Goal: Task Accomplishment & Management: Manage account settings

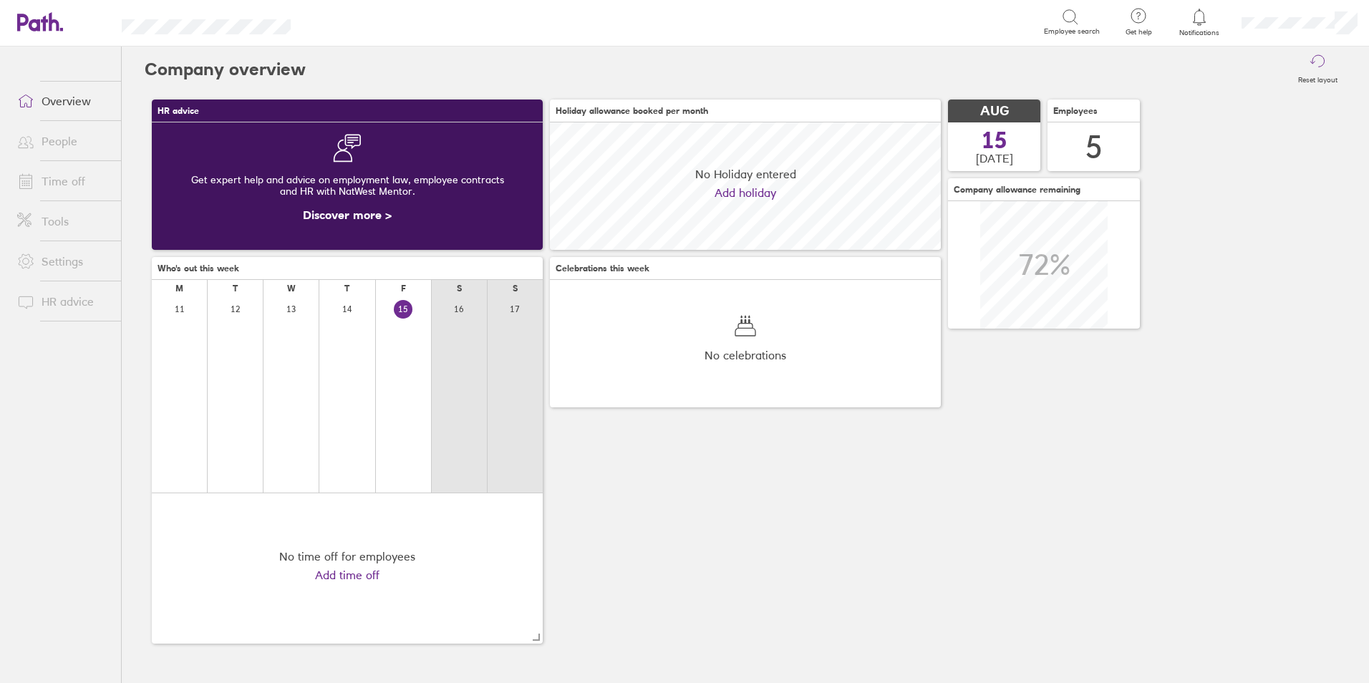
scroll to position [127, 391]
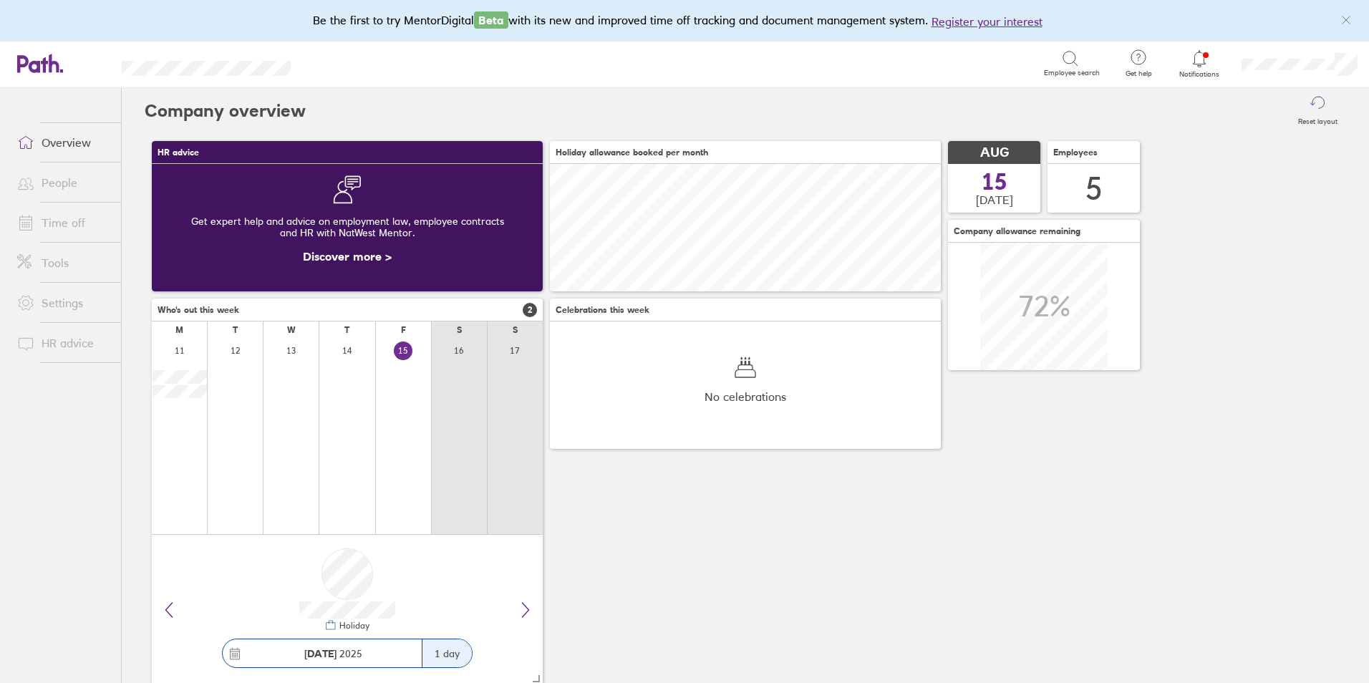
click at [69, 226] on link "Time off" at bounding box center [63, 222] width 115 height 29
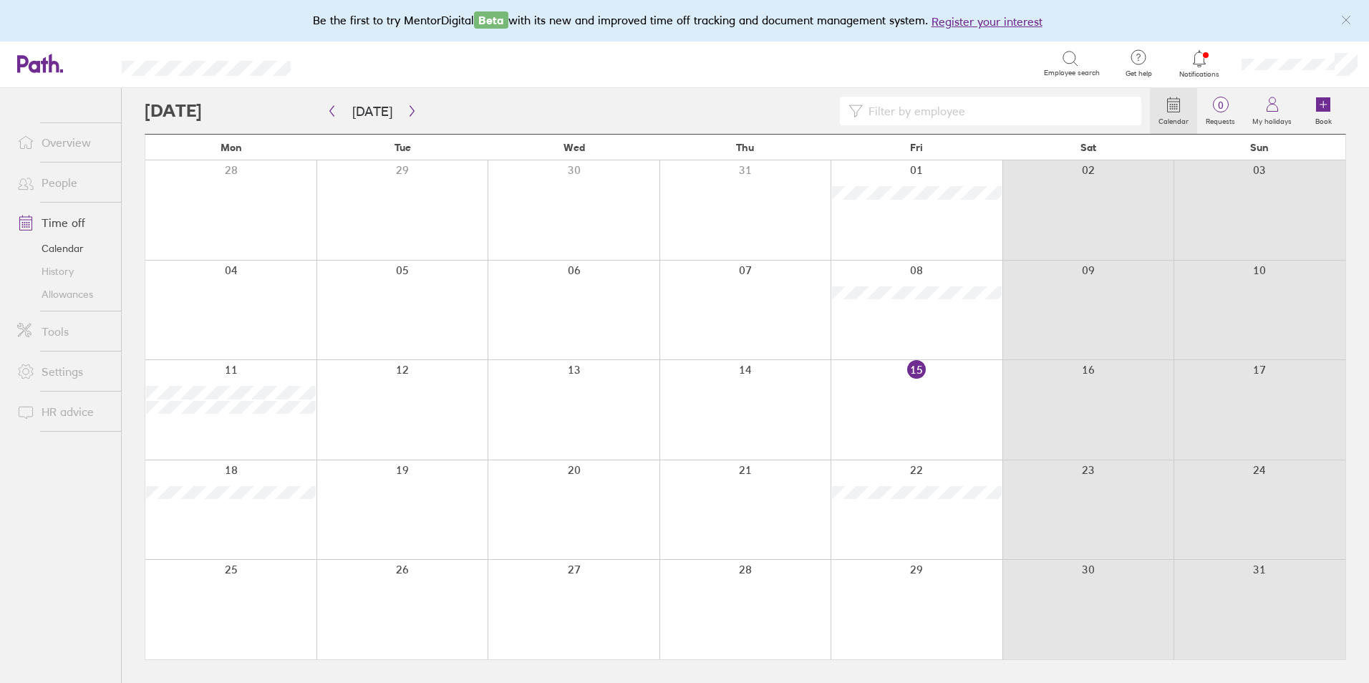
click at [65, 191] on link "People" at bounding box center [63, 182] width 115 height 29
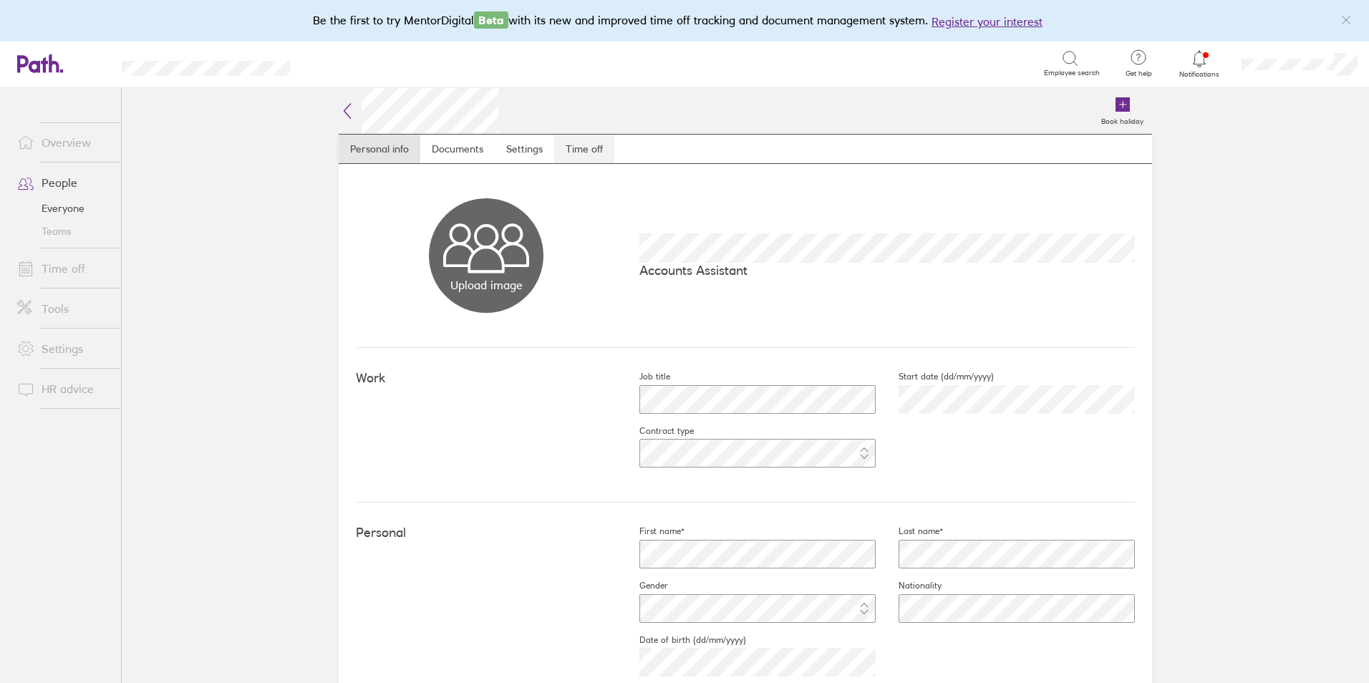
click at [596, 145] on link "Time off" at bounding box center [584, 149] width 60 height 29
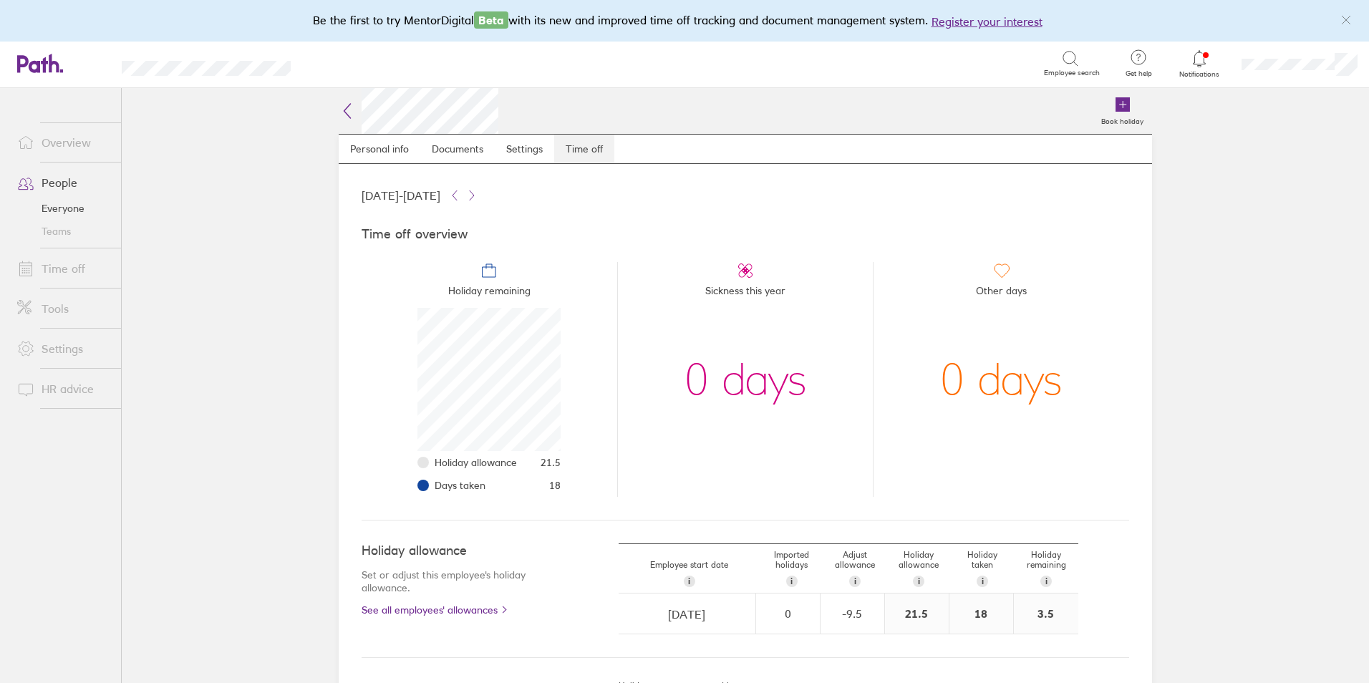
scroll to position [143, 143]
click at [67, 261] on link "Time off" at bounding box center [63, 268] width 115 height 29
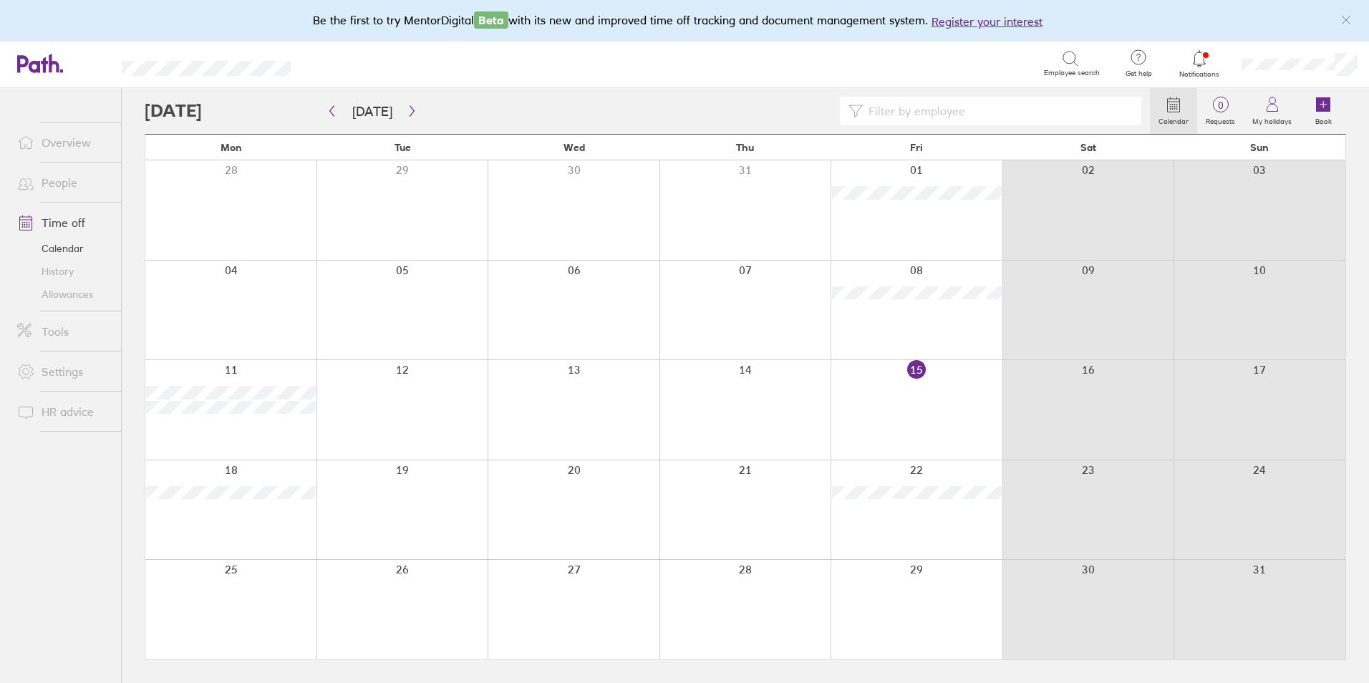
click at [416, 499] on div at bounding box center [403, 511] width 172 height 100
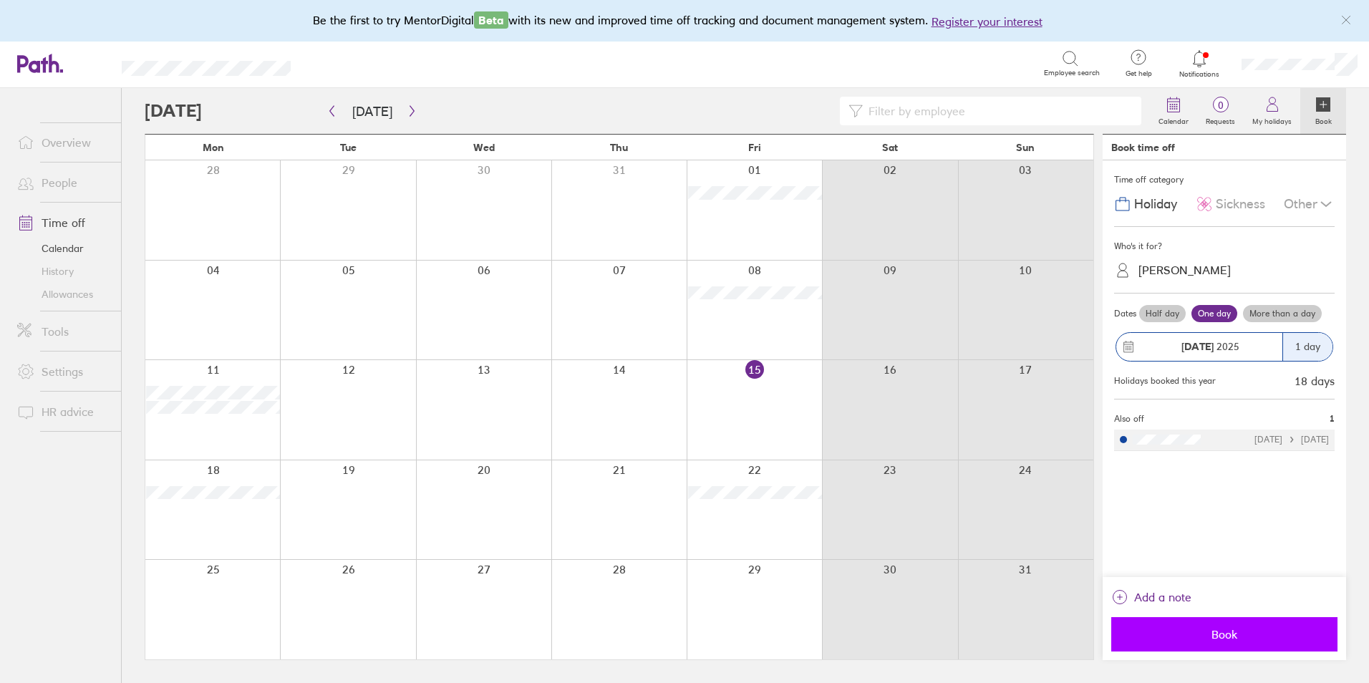
click at [1281, 637] on span "Book" at bounding box center [1225, 634] width 206 height 13
